Goal: Navigation & Orientation: Understand site structure

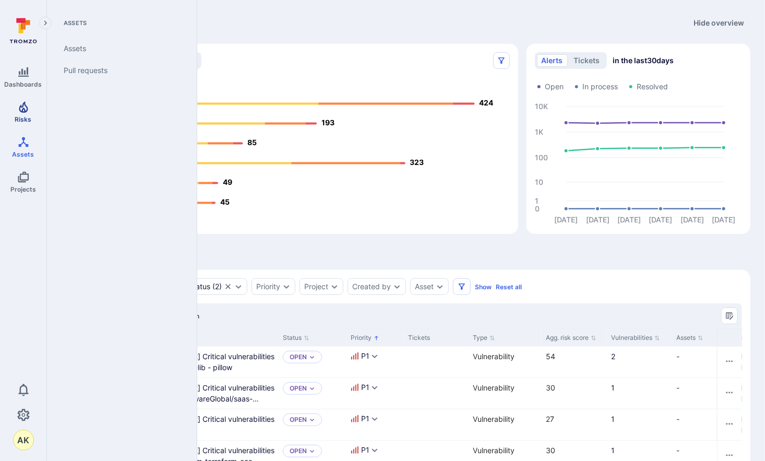
click at [20, 119] on span "Risks" at bounding box center [23, 119] width 17 height 8
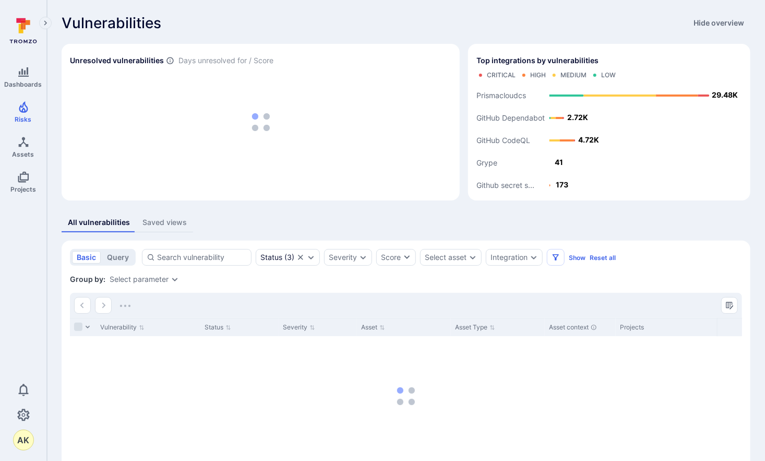
click at [297, 231] on div "All vulnerabilities Saved views" at bounding box center [406, 222] width 689 height 19
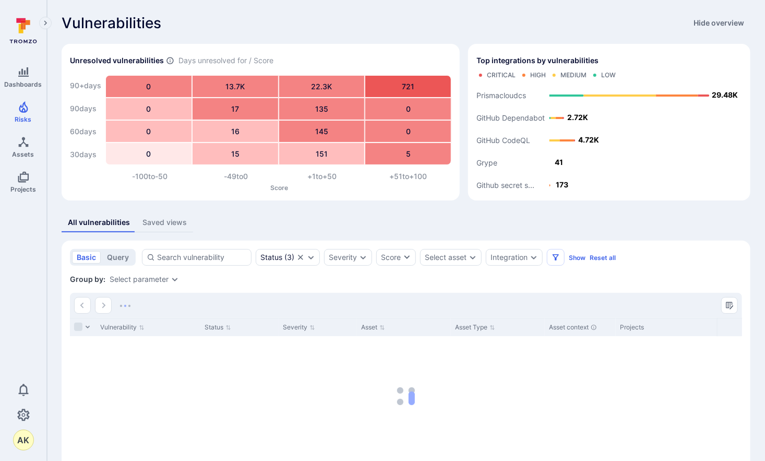
click at [297, 231] on div "All vulnerabilities Saved views" at bounding box center [406, 222] width 689 height 19
drag, startPoint x: 297, startPoint y: 231, endPoint x: 266, endPoint y: 230, distance: 31.3
click at [266, 230] on div "All vulnerabilities Saved views" at bounding box center [406, 222] width 689 height 19
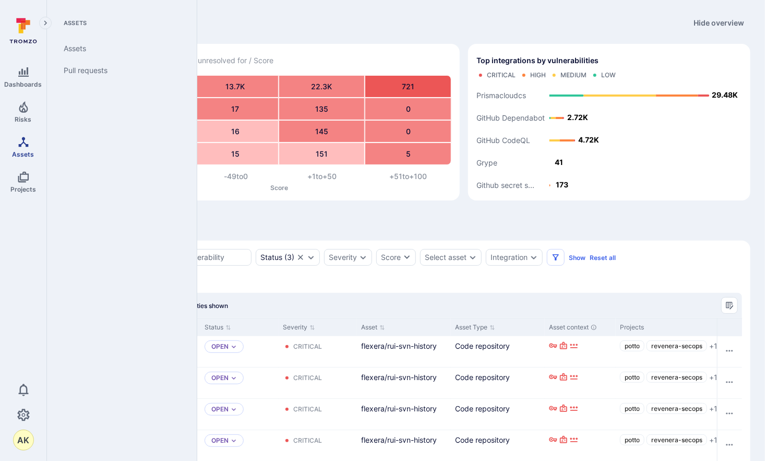
click at [26, 141] on icon "Assets" at bounding box center [23, 142] width 13 height 13
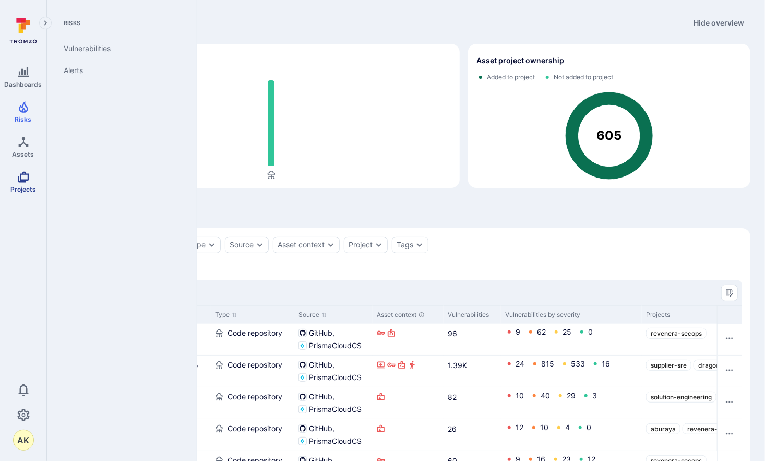
click at [23, 175] on icon "Projects" at bounding box center [23, 177] width 13 height 13
